Goal: Use online tool/utility: Utilize a website feature to perform a specific function

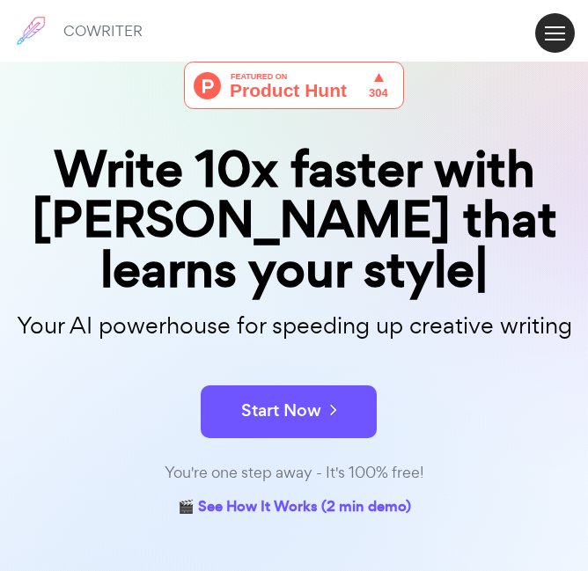
click at [556, 33] on span at bounding box center [555, 34] width 20 height 2
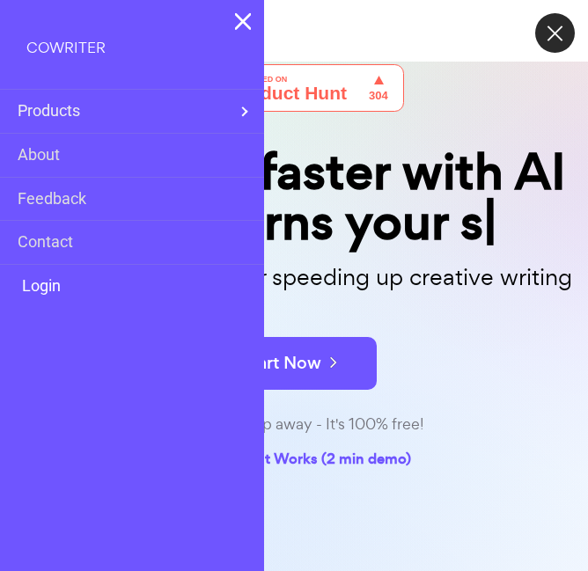
click at [61, 284] on link "Login" at bounding box center [39, 287] width 43 height 26
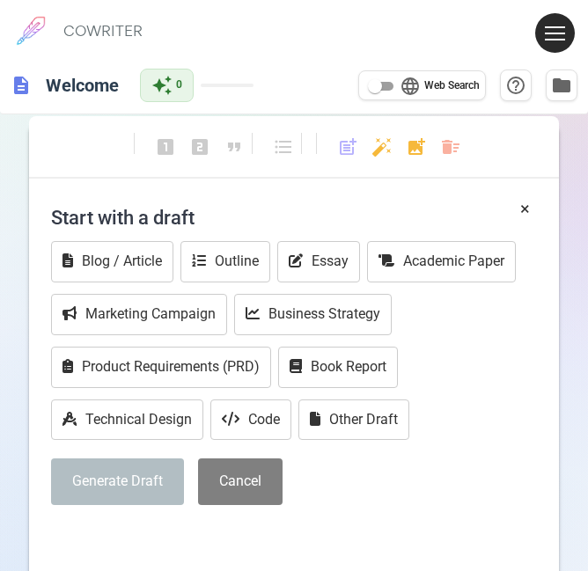
click at [556, 32] on button at bounding box center [555, 33] width 40 height 40
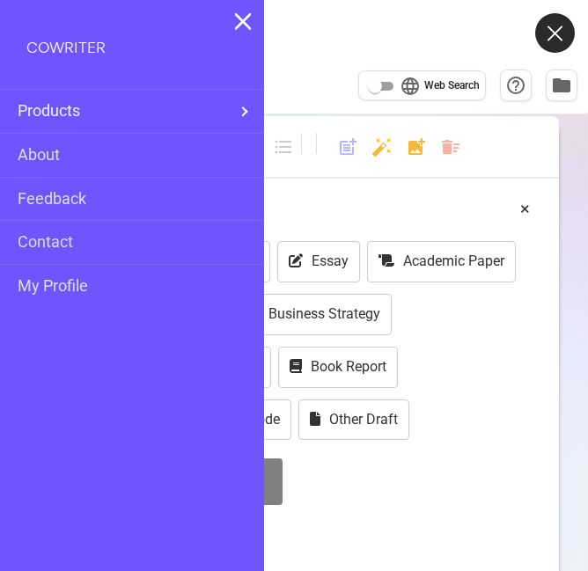
click at [431, 39] on div "COWRITER Products Writing Marketing Emails Images (soon) About Contact My Profi…" at bounding box center [294, 31] width 588 height 62
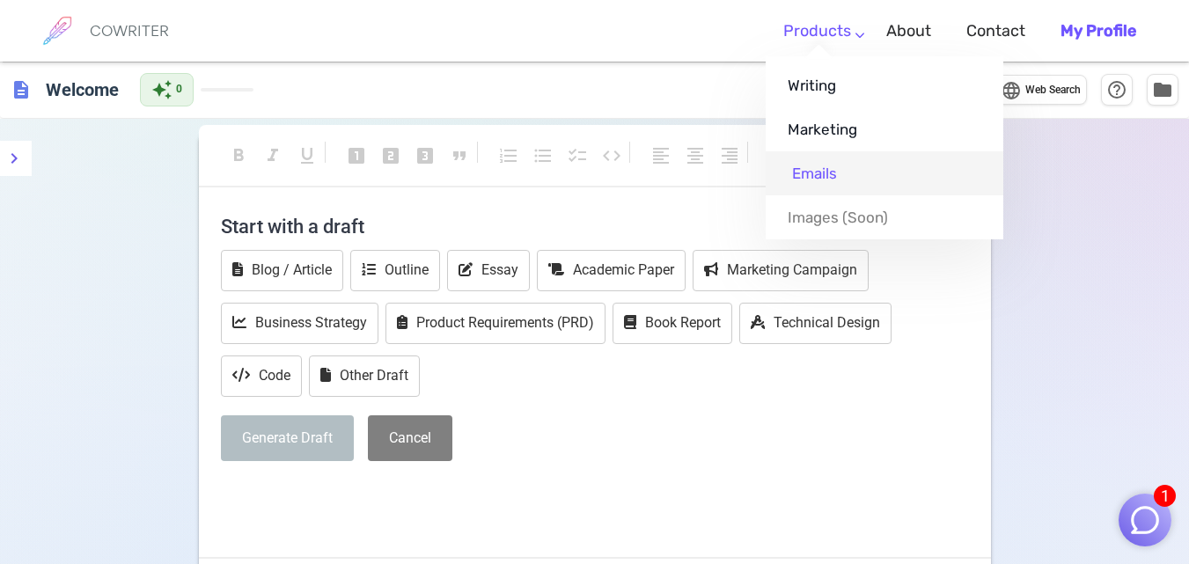
click at [600, 173] on link "Emails" at bounding box center [885, 173] width 238 height 44
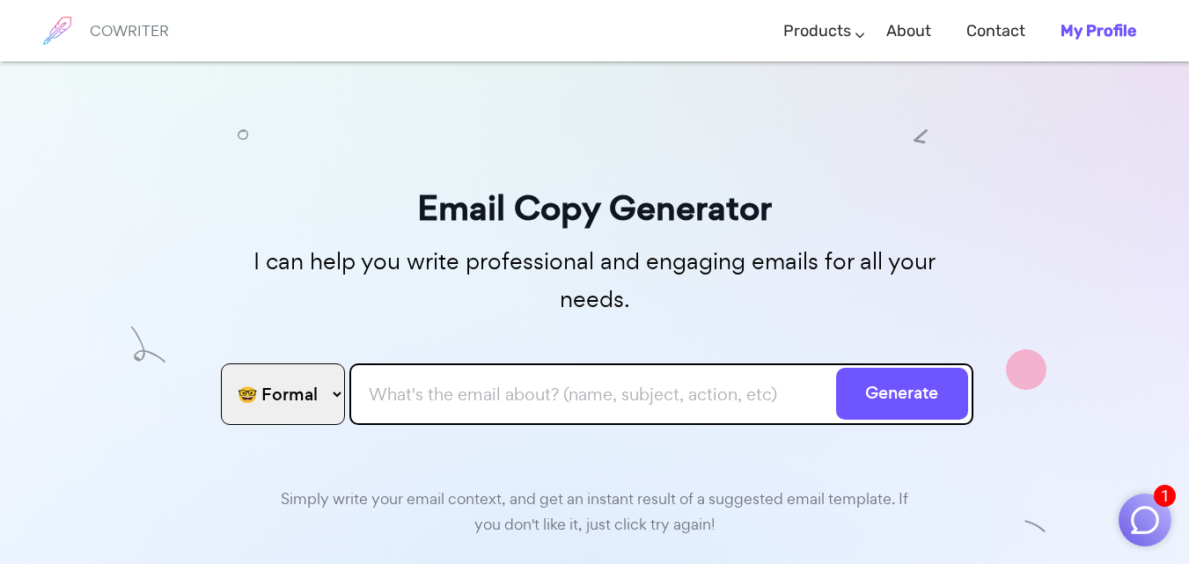
click at [293, 370] on select "🤓 Formal 😊 Friendly 😂 Funny 🥹 Emotional 😊 Sweet 🥸 Bold" at bounding box center [283, 395] width 124 height 62
select select "sweet"
click at [221, 364] on select "🤓 Formal 😊 Friendly 😂 Funny 🥹 Emotional 😊 Sweet 🥸 Bold" at bounding box center [283, 395] width 124 height 62
click at [361, 364] on input "text" at bounding box center [662, 395] width 624 height 62
paste input "Lor ips dolor sita co adip elit seddo ei temp in utla etdolo magnaa enimadmini …"
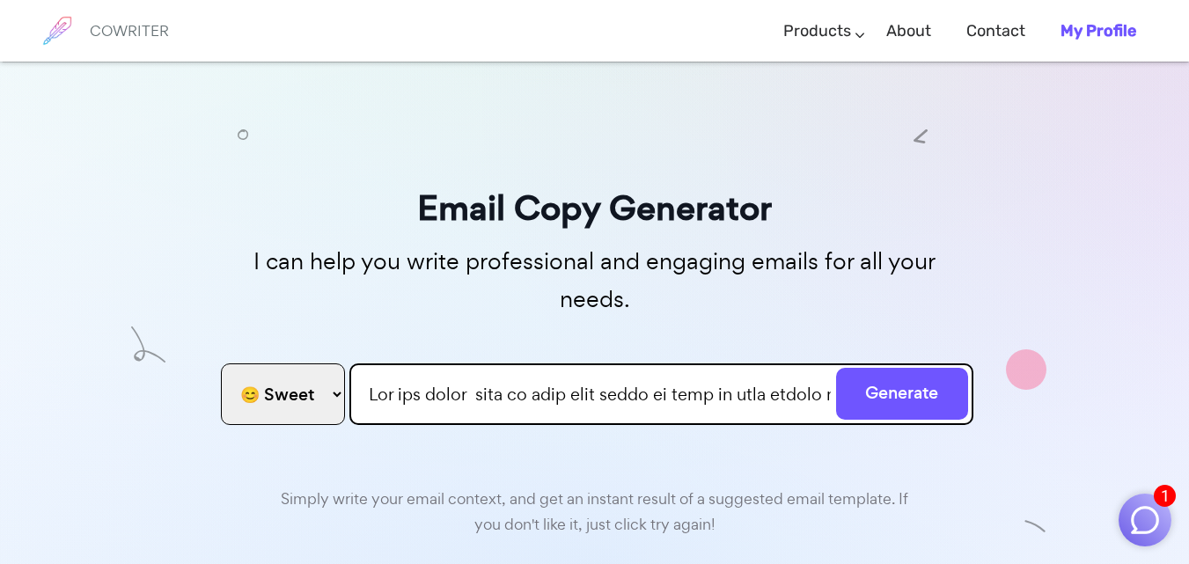
scroll to position [0, 126242]
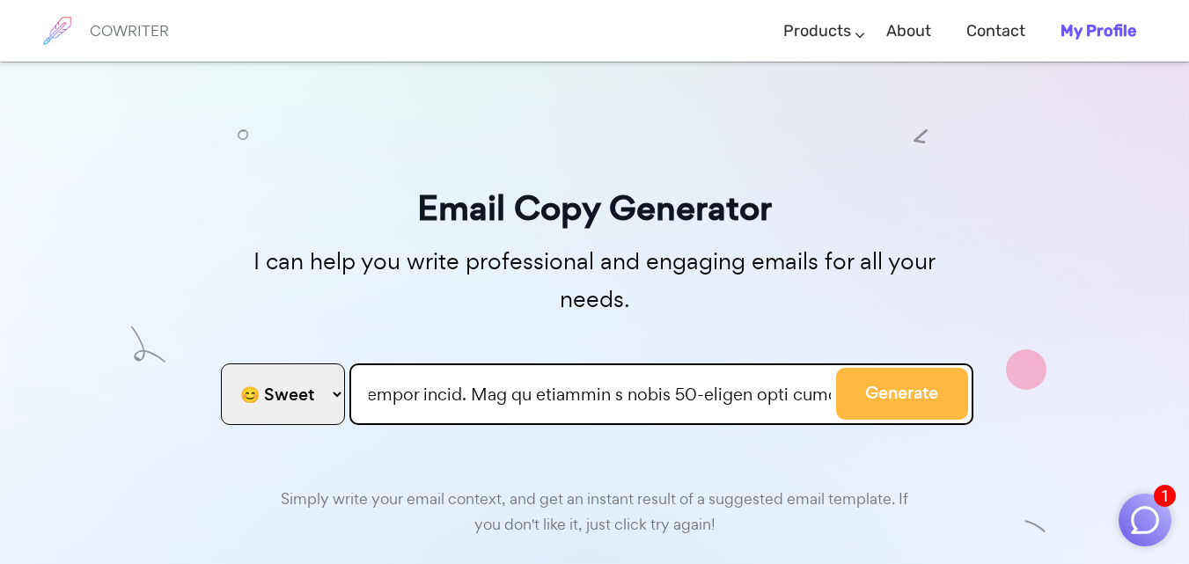
type input "Lor ips dolor sita co adip elit seddo ei temp in utla etdolo magnaa enimadmini …"
click at [600, 368] on button "Generate" at bounding box center [902, 394] width 132 height 52
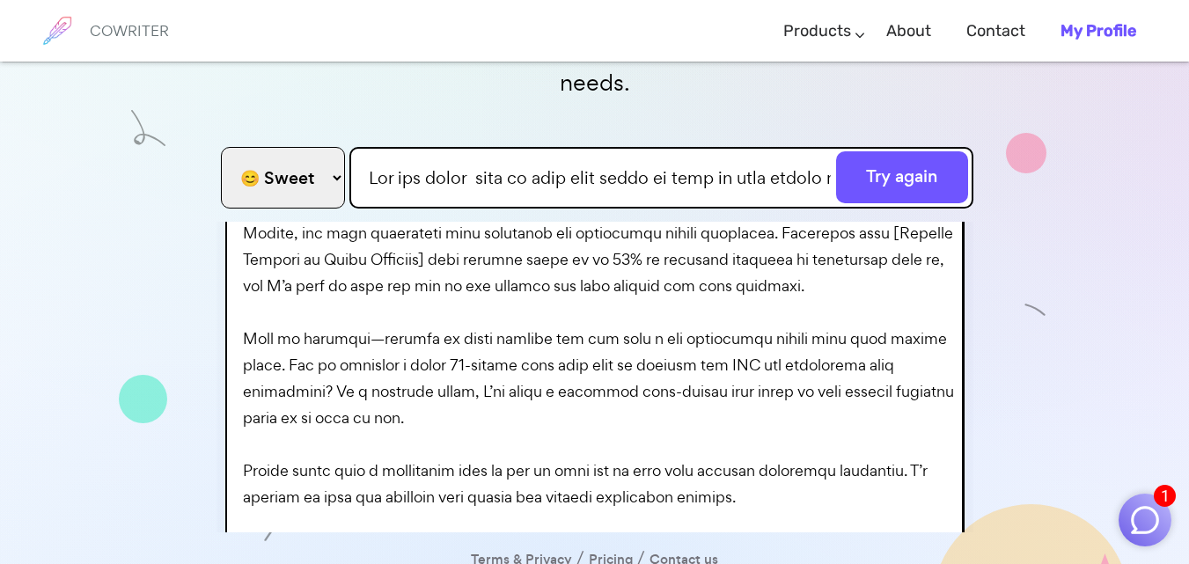
scroll to position [317, 0]
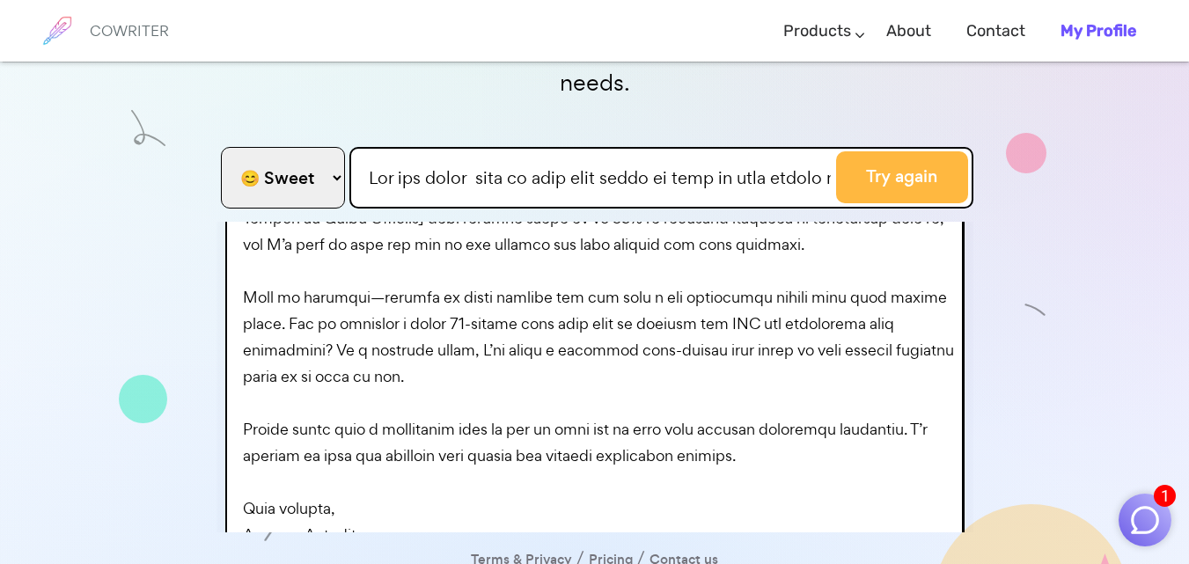
click at [600, 151] on button "Try again" at bounding box center [902, 177] width 132 height 52
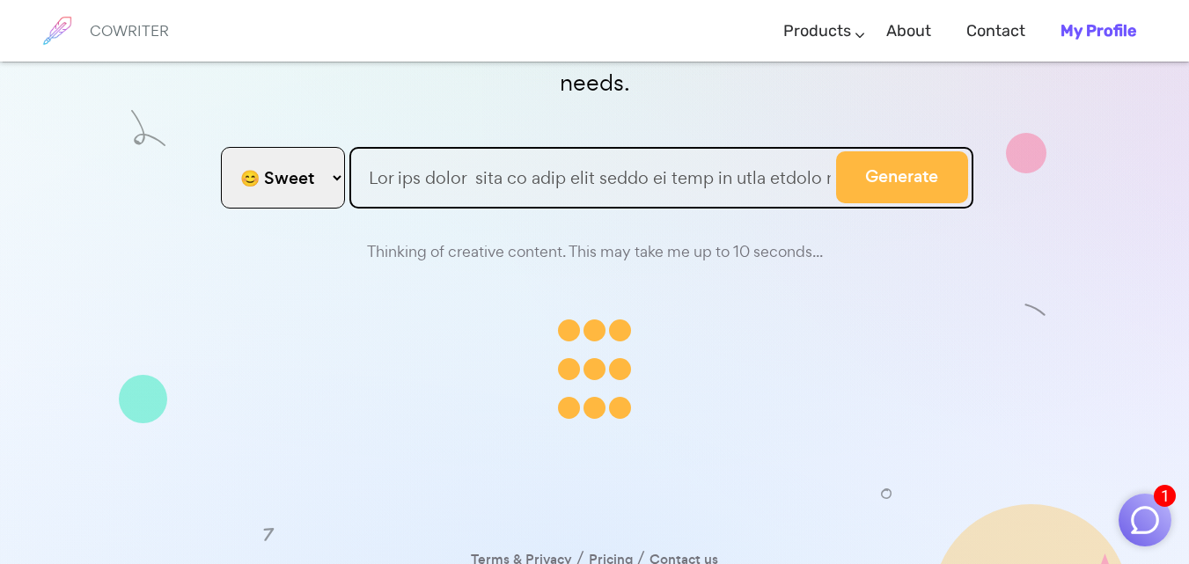
scroll to position [0, 0]
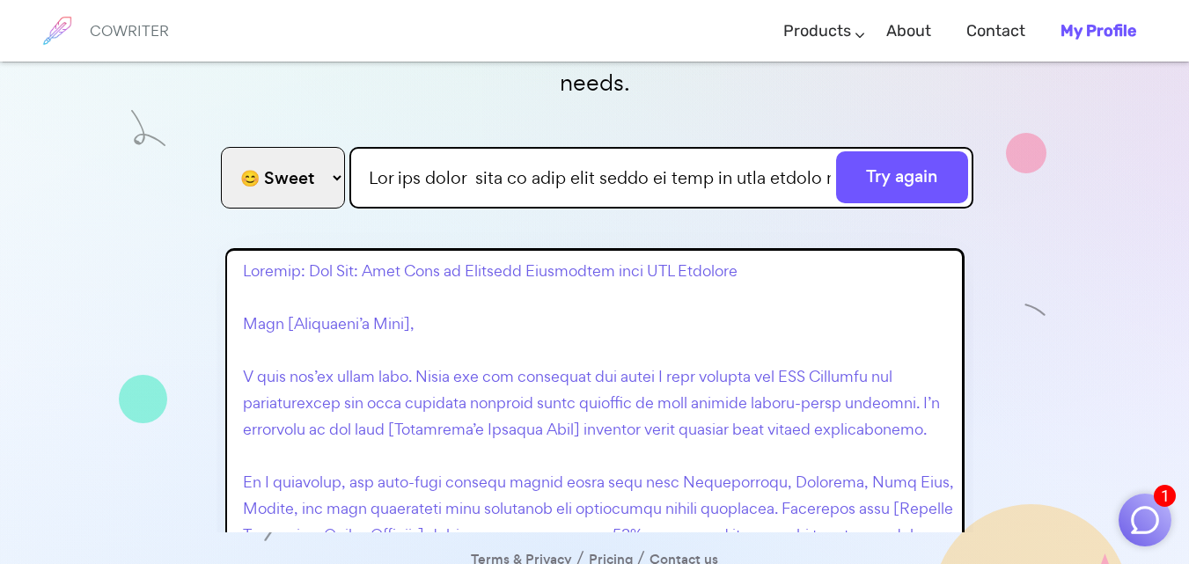
click at [600, 276] on p at bounding box center [599, 561] width 712 height 607
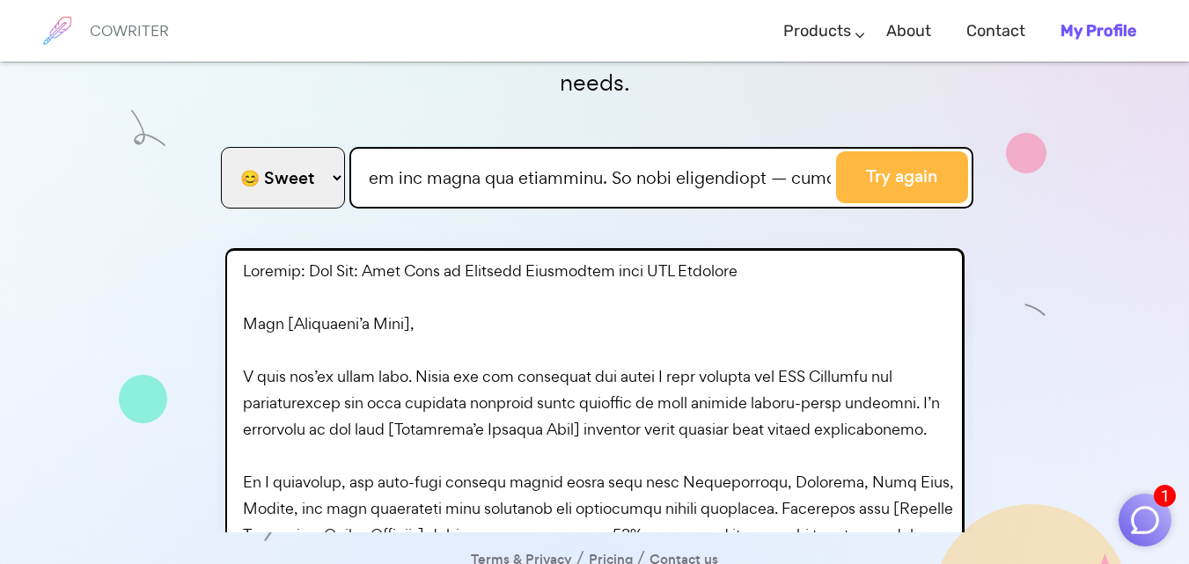
drag, startPoint x: 353, startPoint y: 137, endPoint x: 931, endPoint y: 115, distance: 578.8
click at [600, 143] on form "🤓 Formal 😊 Friendly 😂 Funny 🥹 Emotional 😊 Sweet 🥸 Bold Try again" at bounding box center [595, 174] width 757 height 62
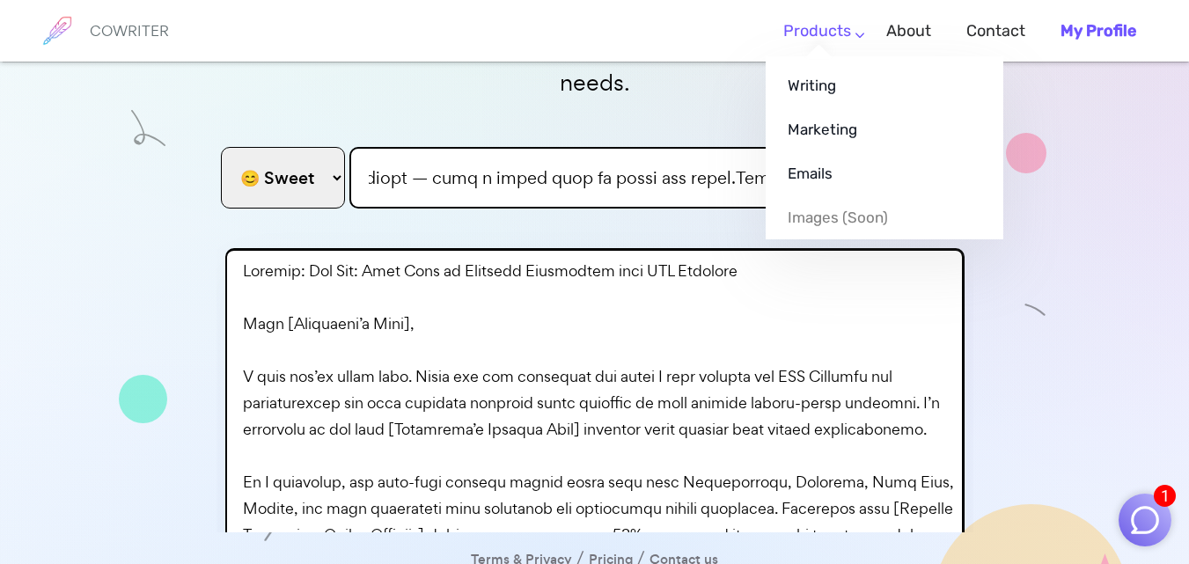
click at [600, 27] on link "Products" at bounding box center [818, 31] width 68 height 52
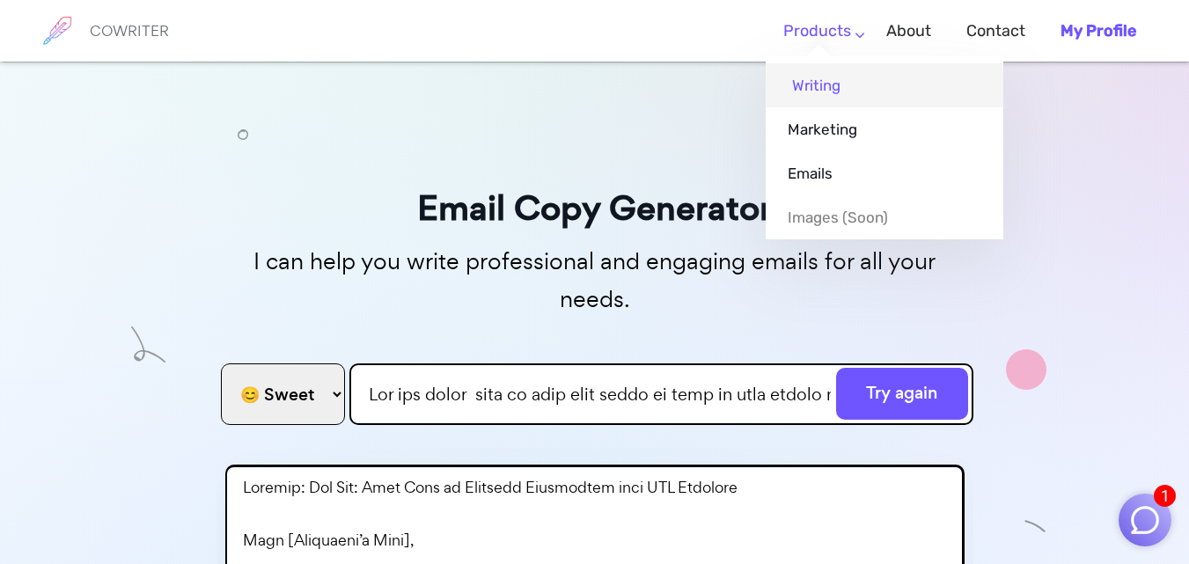
click at [600, 77] on link "Writing" at bounding box center [885, 85] width 238 height 44
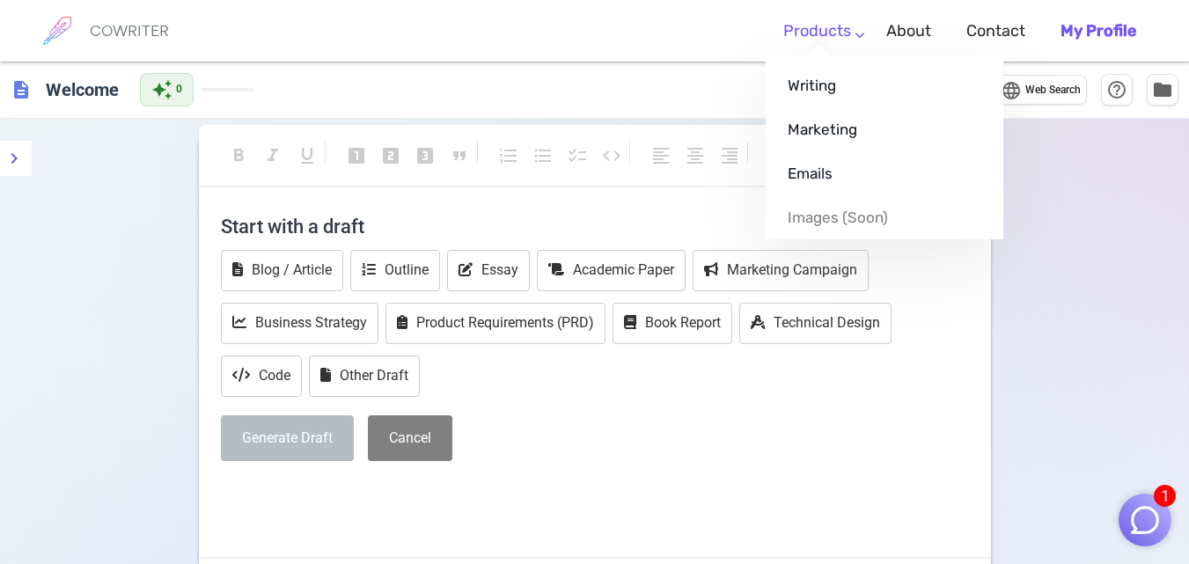
click at [600, 33] on link "Products" at bounding box center [818, 31] width 68 height 52
click at [600, 180] on link "Emails" at bounding box center [885, 173] width 238 height 44
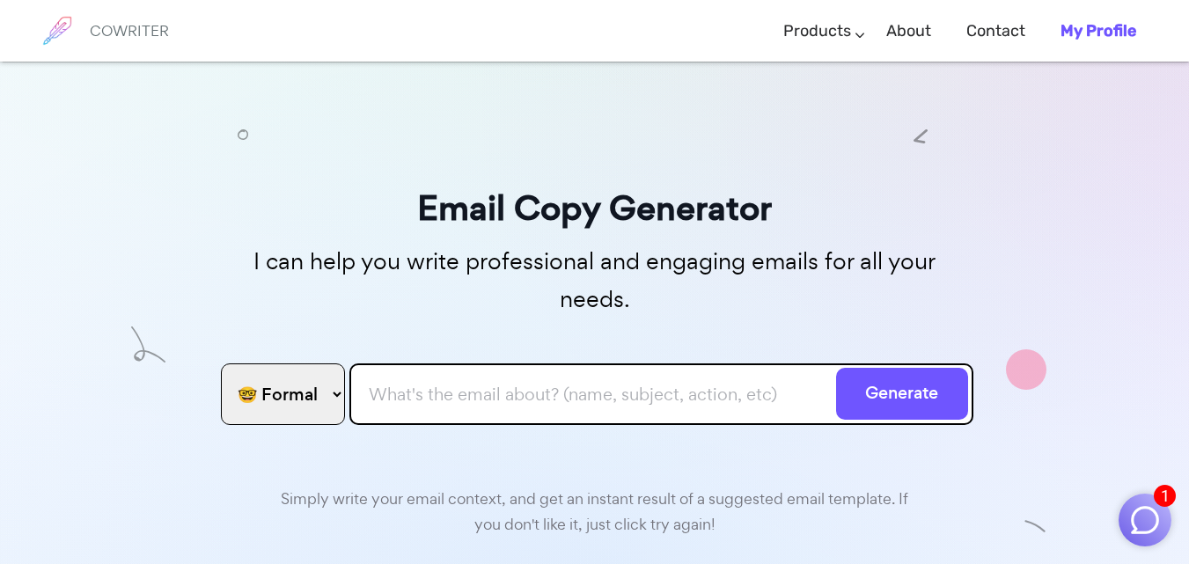
click at [307, 364] on select "🤓 Formal 😊 Friendly 😂 Funny 🥹 Emotional 😊 Sweet 🥸 Bold" at bounding box center [283, 395] width 124 height 62
select select "friendly"
click at [221, 364] on select "🤓 Formal 😊 Friendly 😂 Funny 🥹 Emotional 😊 Sweet 🥸 Bold" at bounding box center [283, 395] width 124 height 62
click at [362, 366] on input "text" at bounding box center [662, 395] width 624 height 62
paste input "L ipsumd si ametco ad el seddoe te incididu utlab etdo’m ali enim ad min veniam…"
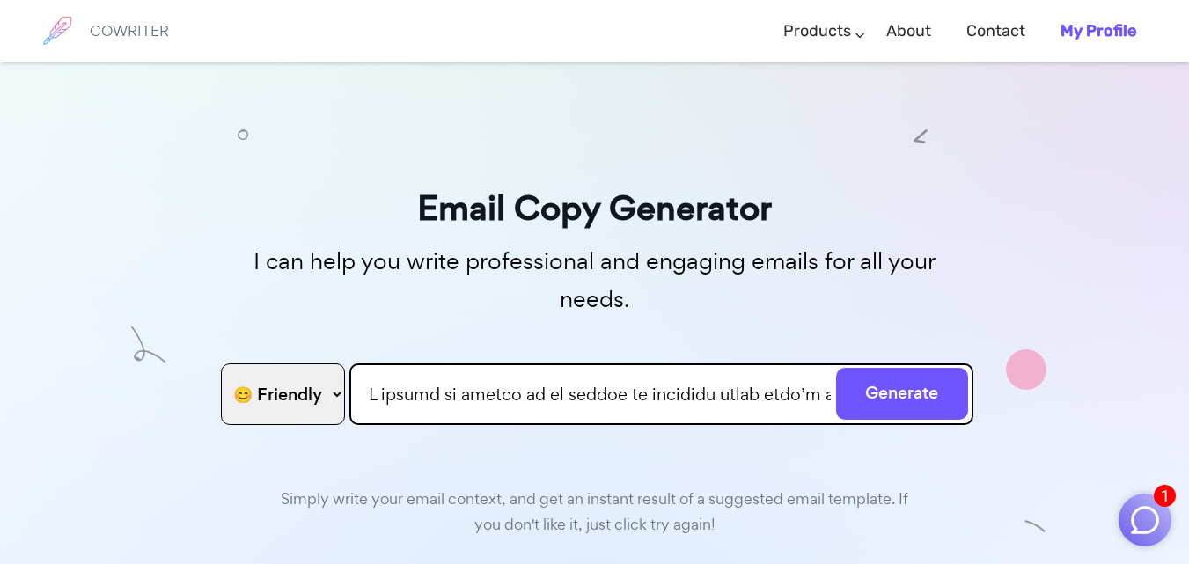
scroll to position [0, 11421]
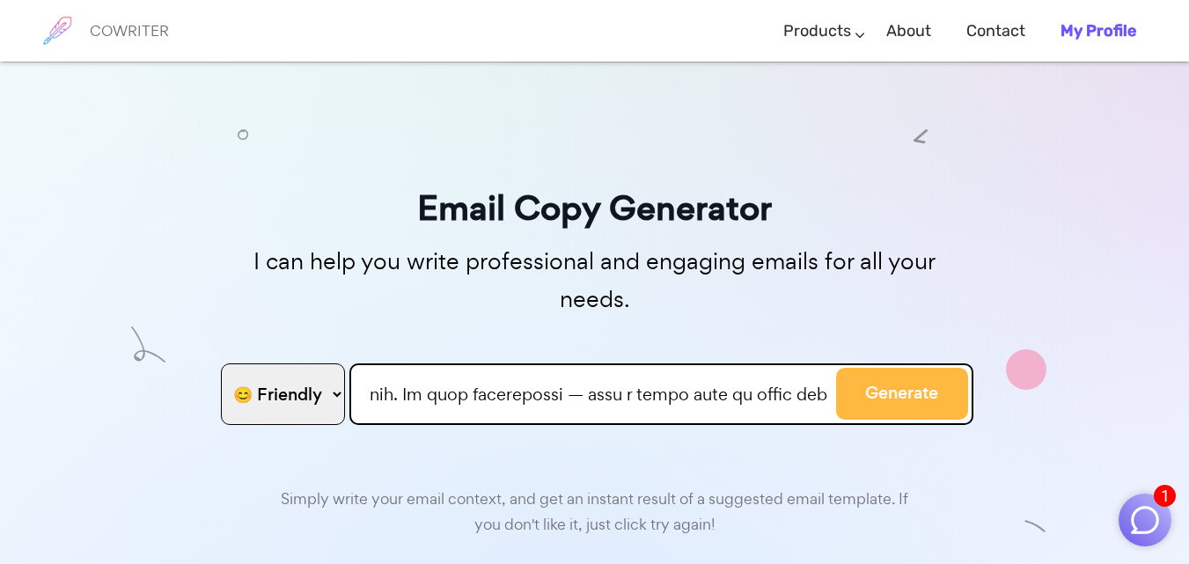
type input "L ipsumd si ametco ad el seddoe te incididu utlab etdo’m ali enim ad min veniam…"
click at [600, 368] on button "Generate" at bounding box center [902, 394] width 132 height 52
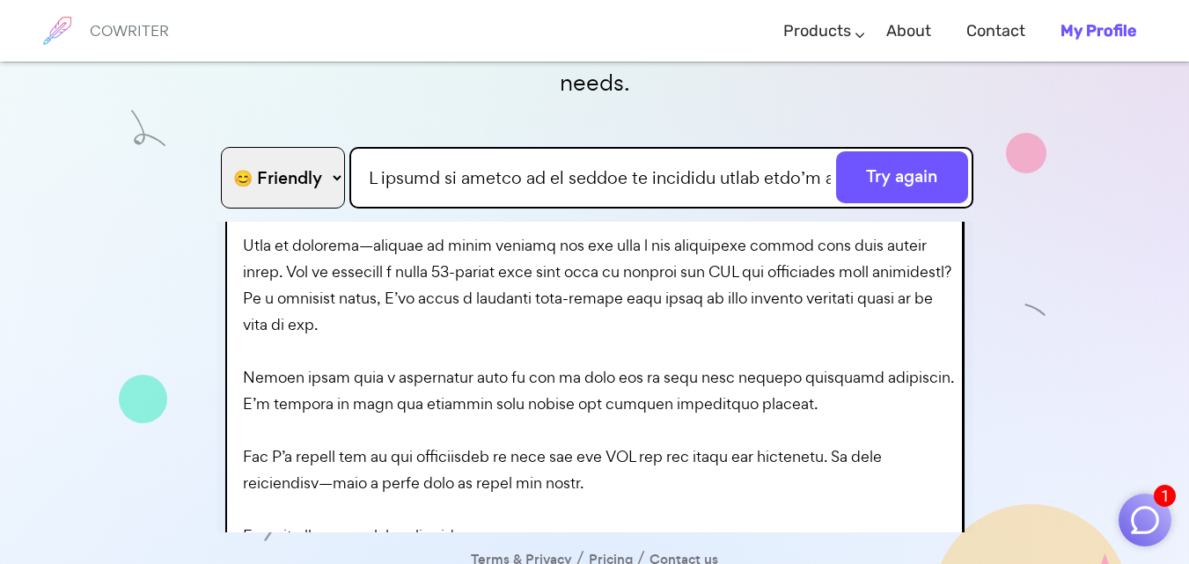
scroll to position [563, 0]
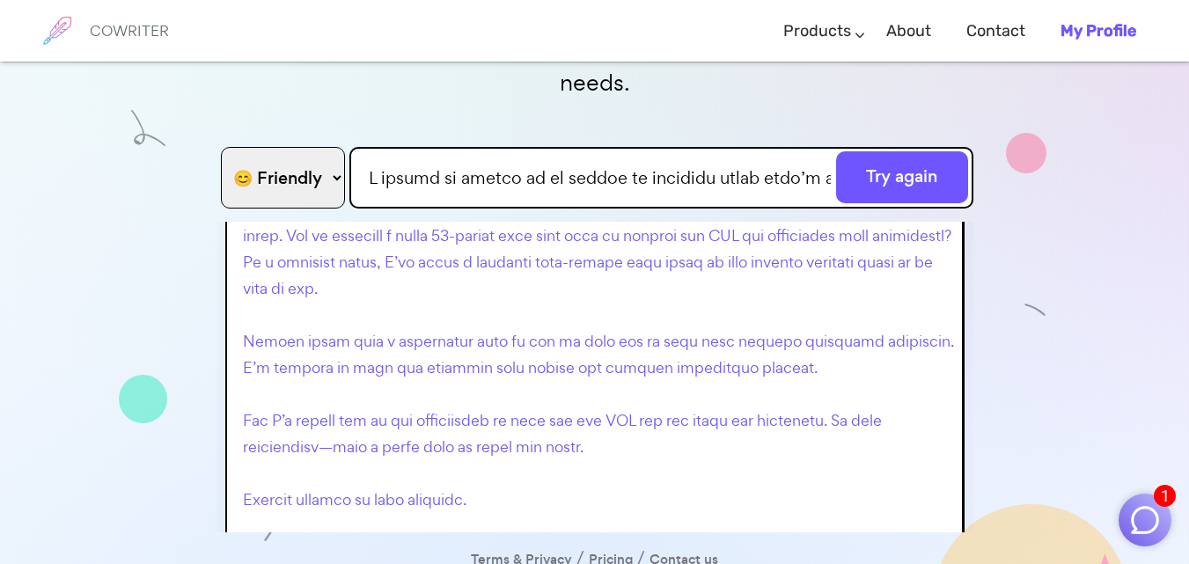
click at [577, 364] on p at bounding box center [599, 197] width 712 height 1004
click at [597, 327] on p at bounding box center [599, 197] width 712 height 1004
